Goal: Find contact information: Find contact information

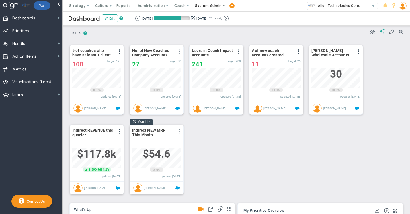
click at [200, 5] on span "System Admin" at bounding box center [208, 5] width 26 height 4
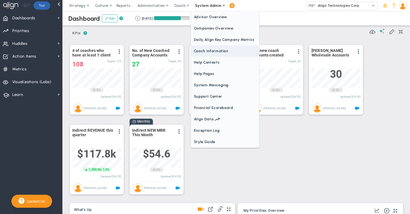
click at [200, 53] on span "Coach Information" at bounding box center [225, 51] width 68 height 11
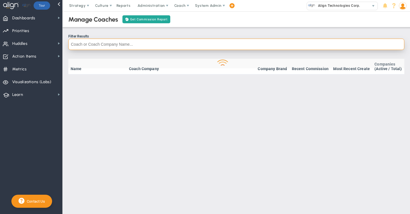
click at [86, 46] on input "text" at bounding box center [236, 44] width 336 height 11
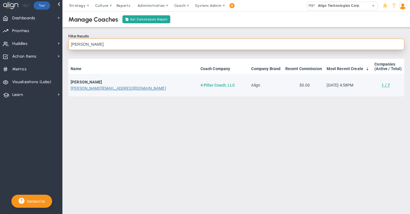
type input "[PERSON_NAME]"
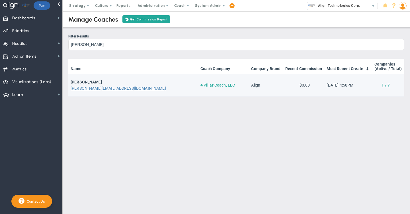
click at [200, 83] on link "4 Pillar Coach, LLC" at bounding box center [217, 85] width 35 height 5
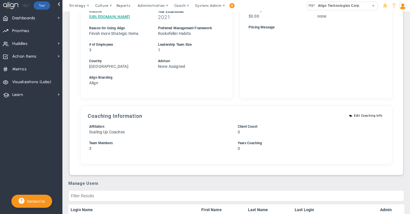
scroll to position [237, 0]
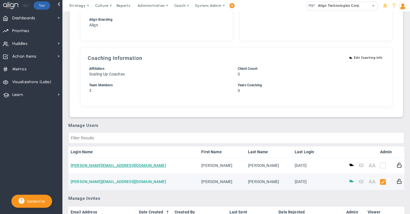
click at [100, 181] on link "[PERSON_NAME][EMAIL_ADDRESS][DOMAIN_NAME]" at bounding box center [118, 182] width 95 height 5
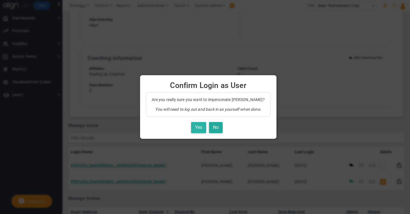
click at [195, 128] on button "Yes" at bounding box center [198, 127] width 15 height 11
